Goal: Information Seeking & Learning: Learn about a topic

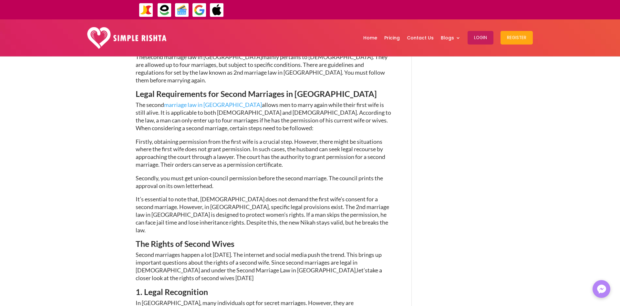
scroll to position [395, 0]
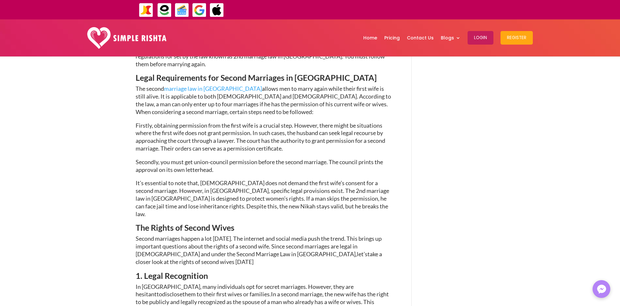
click at [194, 85] on link "marriage law in [GEOGRAPHIC_DATA]" at bounding box center [213, 88] width 98 height 7
